Goal: Check status: Check status

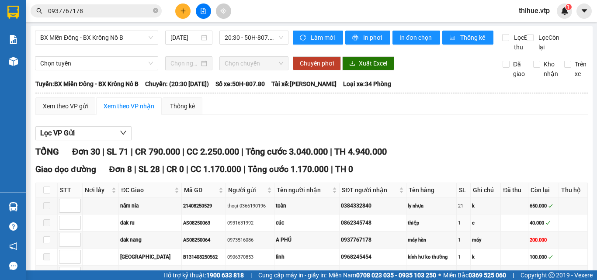
scroll to position [131, 0]
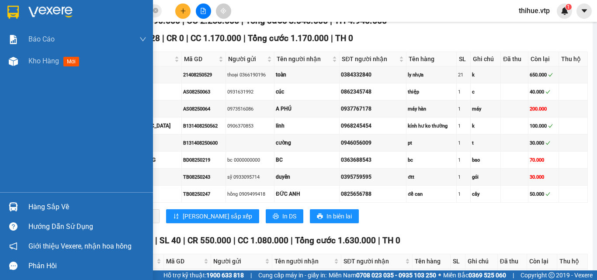
click at [40, 207] on div "Hàng sắp về" at bounding box center [87, 206] width 118 height 13
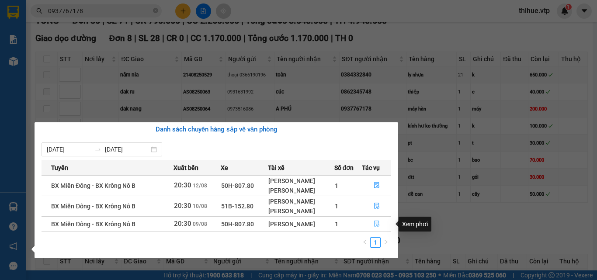
click at [377, 224] on icon "file-done" at bounding box center [376, 224] width 5 height 6
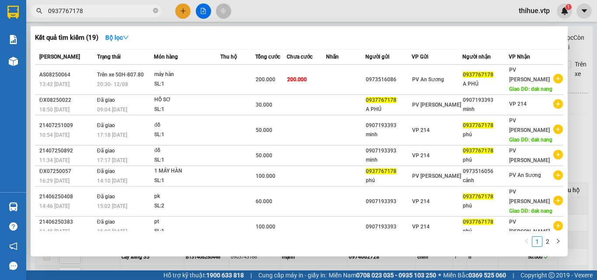
click at [95, 9] on input "0937767178" at bounding box center [99, 11] width 103 height 10
click at [582, 169] on div at bounding box center [298, 140] width 597 height 280
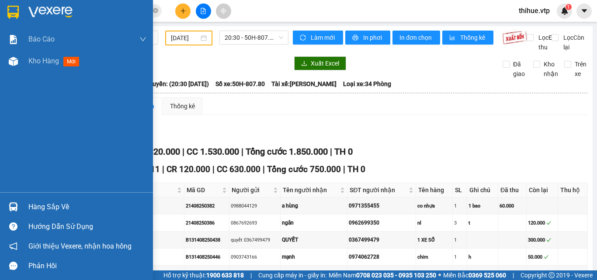
click at [36, 208] on div "Hàng sắp về" at bounding box center [87, 206] width 118 height 13
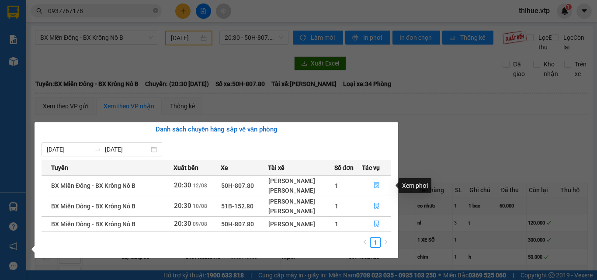
click at [377, 184] on icon "file-done" at bounding box center [376, 186] width 5 height 6
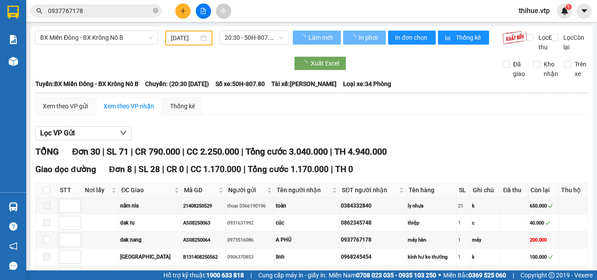
type input "[DATE]"
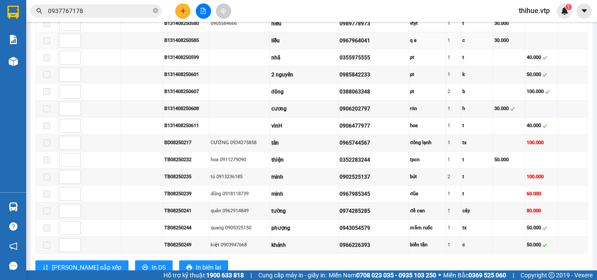
scroll to position [493, 0]
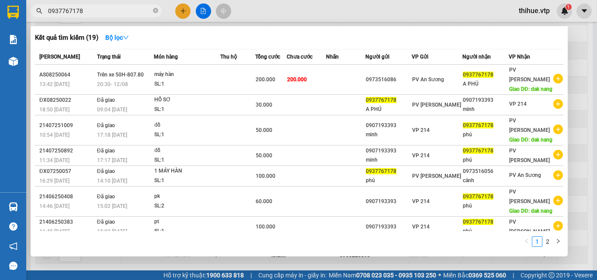
click at [104, 14] on input "0937767178" at bounding box center [99, 11] width 103 height 10
click at [590, 238] on div at bounding box center [298, 140] width 597 height 280
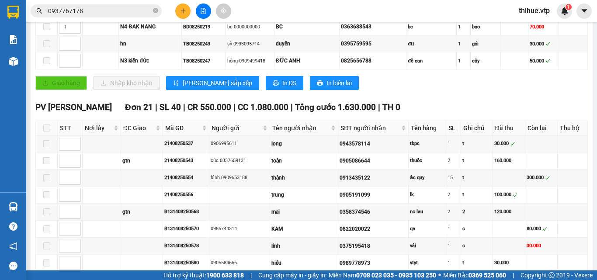
scroll to position [500, 0]
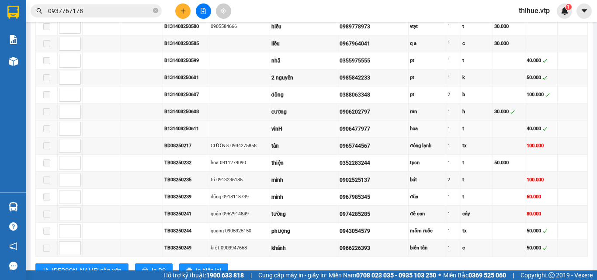
click at [155, 131] on td at bounding box center [142, 129] width 42 height 17
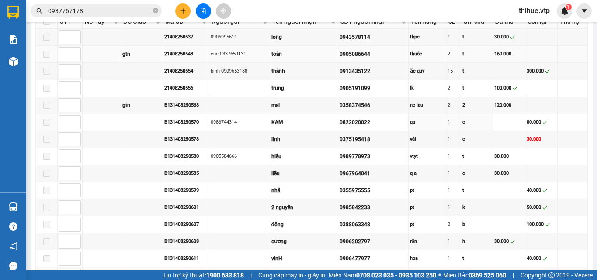
scroll to position [369, 0]
